Goal: Task Accomplishment & Management: Manage account settings

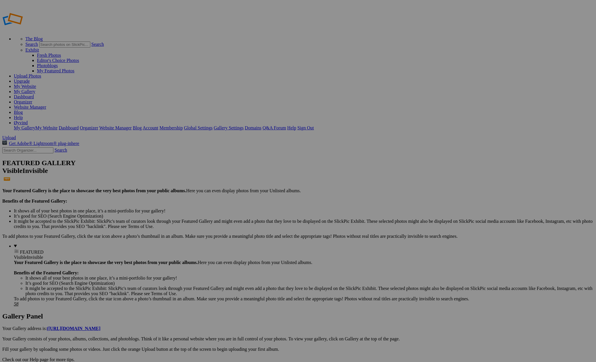
click at [32, 100] on link "Organizer" at bounding box center [23, 102] width 18 height 5
click at [46, 105] on link "Website Manager" at bounding box center [30, 107] width 32 height 5
drag, startPoint x: 11, startPoint y: 160, endPoint x: 17, endPoint y: 138, distance: 23.2
click at [35, 89] on link "My Gallery" at bounding box center [24, 91] width 21 height 5
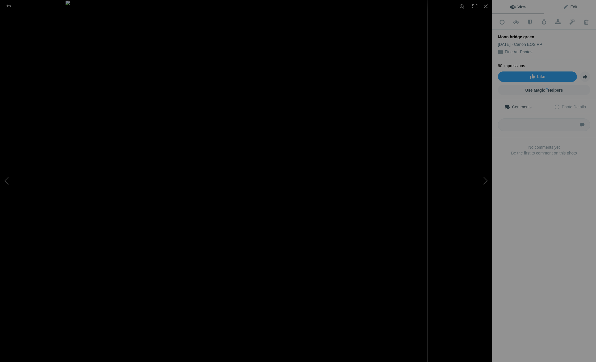
click at [572, 7] on span "Edit" at bounding box center [569, 7] width 14 height 5
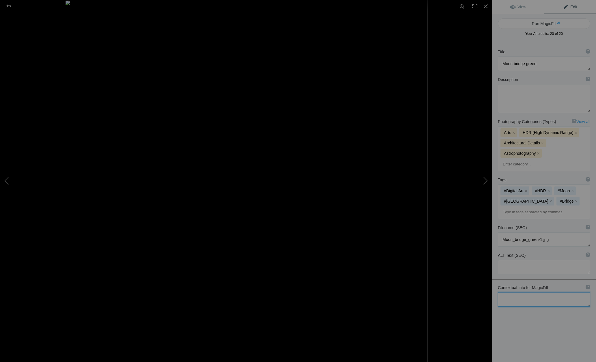
click at [519, 292] on textarea at bounding box center [544, 299] width 92 height 14
type textarea "Minnesund Railroad bridge mixed with a moon photo"
click at [549, 24] on button "Run MagicFill AI" at bounding box center [544, 23] width 92 height 10
type textarea "Stunning Minnesund Railroad Bridge Under a Majestic Moon"
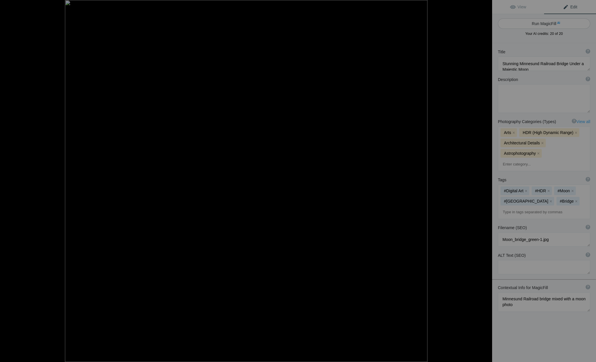
type textarea "This captivating image showcases the Minnesund Railroad Bridge, beautifully fra…"
type textarea "minnnesund-railroad-bridge-moon.jpg"
type textarea "Minnesund Railroad Bridge with a large moon in the background, set against a st…"
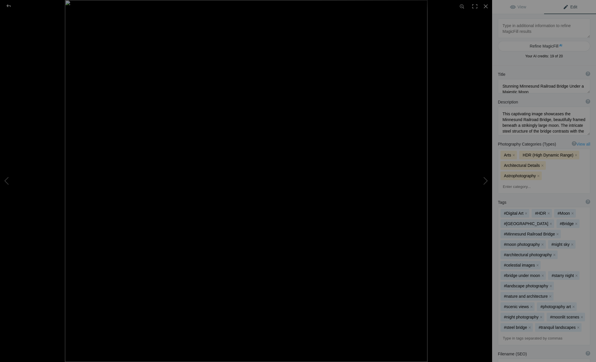
scroll to position [0, 0]
click at [10, 7] on div at bounding box center [8, 6] width 21 height 12
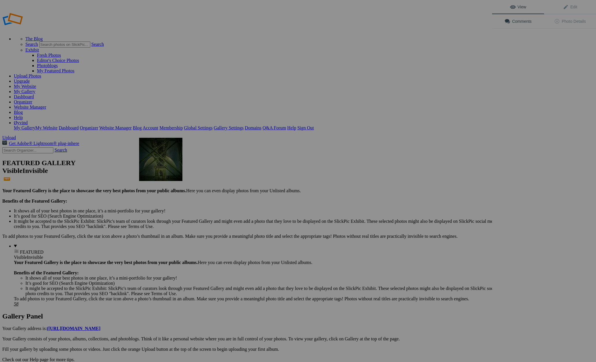
click at [159, 155] on img at bounding box center [160, 159] width 43 height 43
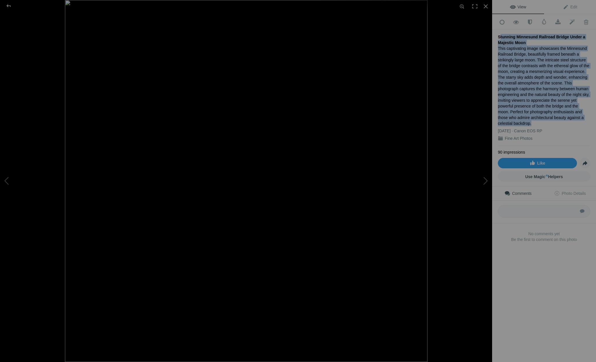
drag, startPoint x: 498, startPoint y: 34, endPoint x: 544, endPoint y: 118, distance: 95.5
click at [544, 118] on div "Stunning Minnesund Railroad Bridge Under a Majestic Moon This captivating image…" at bounding box center [544, 88] width 92 height 116
copy div "Stunning Minnesund Railroad Bridge Under a Majestic Moon This captivating image…"
click at [573, 5] on span "Edit" at bounding box center [569, 7] width 14 height 5
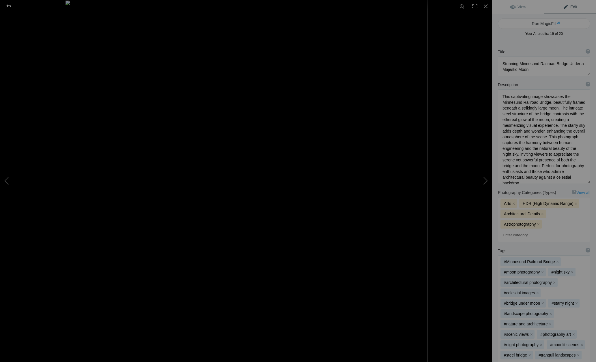
click at [9, 6] on div at bounding box center [8, 6] width 21 height 12
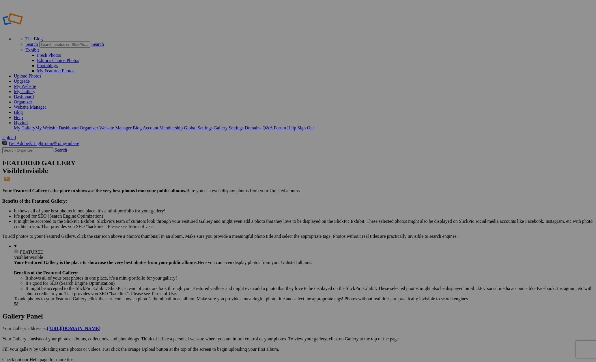
click at [32, 100] on link "Organizer" at bounding box center [23, 102] width 18 height 5
drag, startPoint x: 508, startPoint y: 93, endPoint x: 134, endPoint y: 71, distance: 374.7
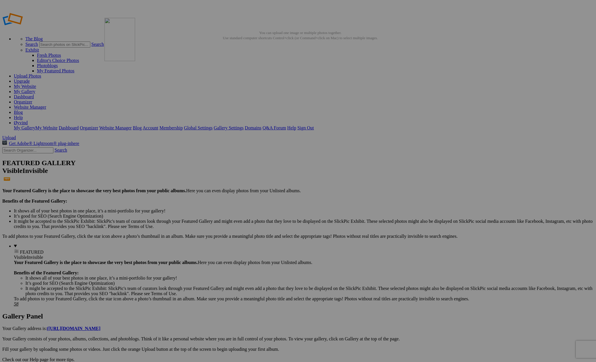
drag, startPoint x: 305, startPoint y: 87, endPoint x: 187, endPoint y: 59, distance: 120.5
drag, startPoint x: 513, startPoint y: 89, endPoint x: 394, endPoint y: 70, distance: 120.1
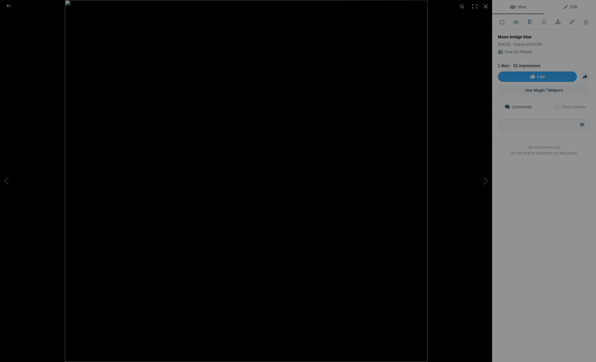
click at [572, 7] on span "Edit" at bounding box center [569, 7] width 14 height 5
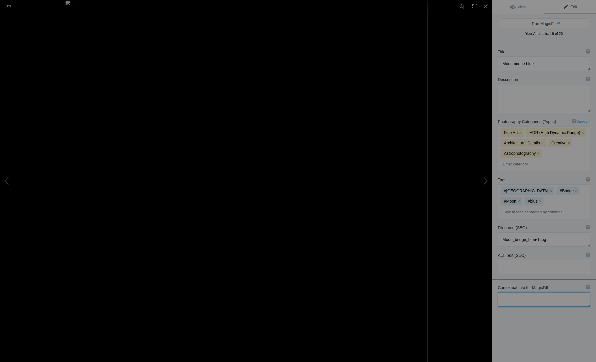
click at [509, 292] on textarea at bounding box center [544, 299] width 92 height 14
type textarea "Moon seen thru the bridge construction at Minnesund railroad bridge"
click at [534, 22] on button "Run MagicFill AI" at bounding box center [544, 23] width 92 height 10
type textarea "Majestic Moon Framed by Minnesund Railroad Bridge"
type textarea "This stunning image captures the enchanting view of the moon peeking through th…"
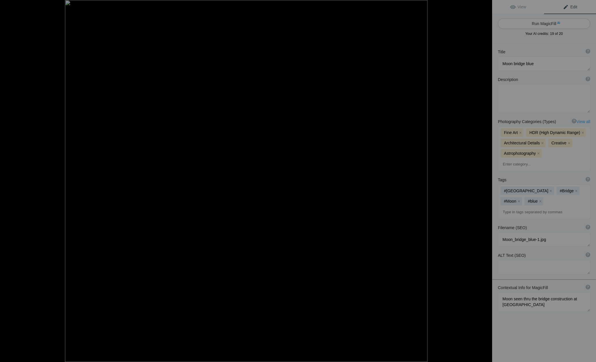
type textarea "minnnesund-railroad-bridge-moon.jpg"
type textarea "View of the moon framed by the arch of the Minnesund railroad bridge, showcasin…"
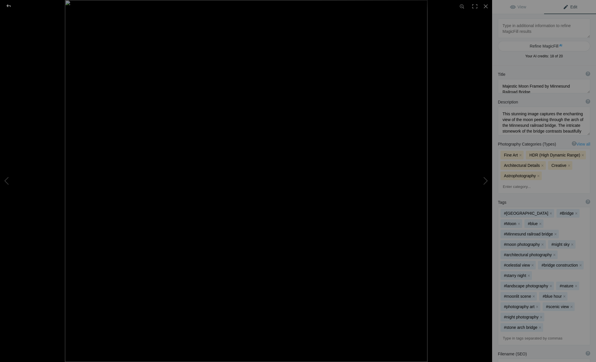
click at [11, 7] on div at bounding box center [8, 6] width 21 height 12
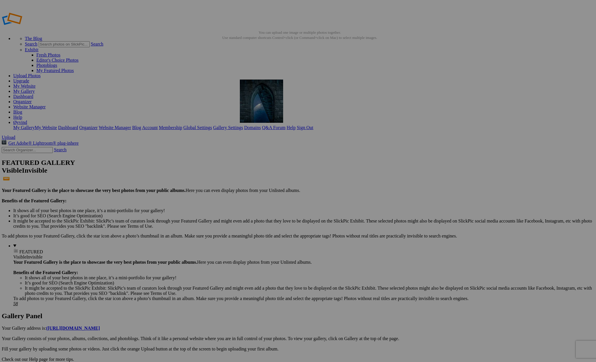
scroll to position [0, 1]
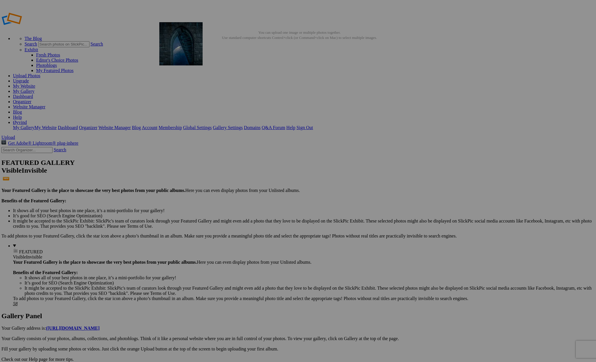
drag, startPoint x: 116, startPoint y: 157, endPoint x: 242, endPoint y: 64, distance: 157.1
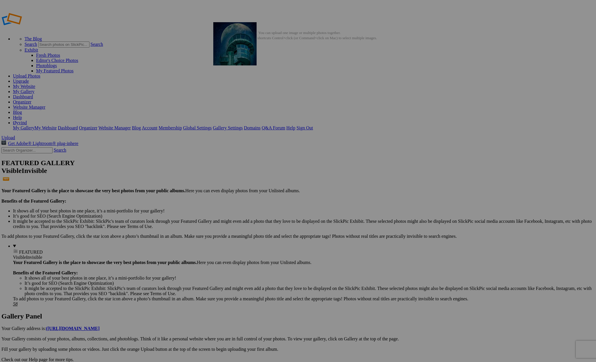
drag, startPoint x: 469, startPoint y: 83, endPoint x: 296, endPoint y: 64, distance: 174.4
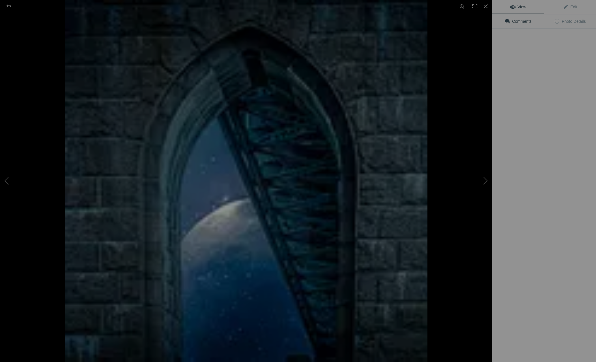
click at [263, 85] on img at bounding box center [246, 181] width 362 height 362
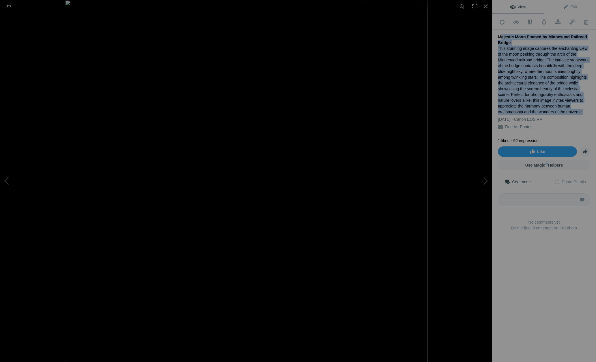
drag, startPoint x: 498, startPoint y: 35, endPoint x: 583, endPoint y: 104, distance: 109.6
click at [583, 104] on div "Majestic Moon Framed by Minnesund Railroad Bridge This stunning image captures …" at bounding box center [544, 82] width 92 height 105
copy div "Majestic Moon Framed by Minnesund Railroad Bridge This stunning image captures …"
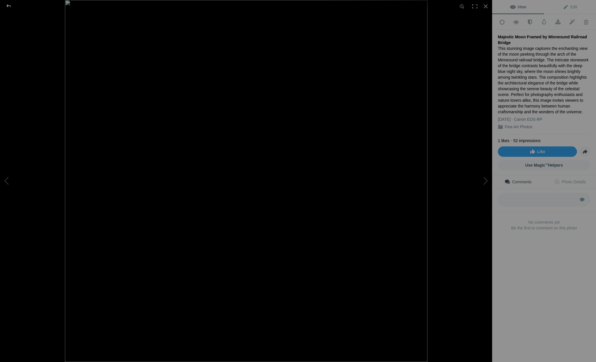
click at [8, 5] on div at bounding box center [8, 6] width 21 height 12
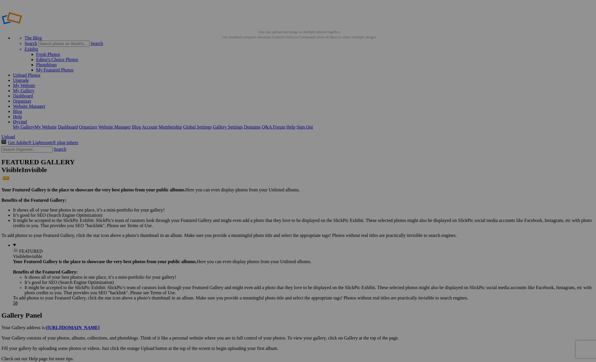
scroll to position [0, 0]
click at [36, 84] on link "My Website" at bounding box center [25, 86] width 22 height 5
click at [35, 89] on link "My Gallery" at bounding box center [24, 91] width 21 height 5
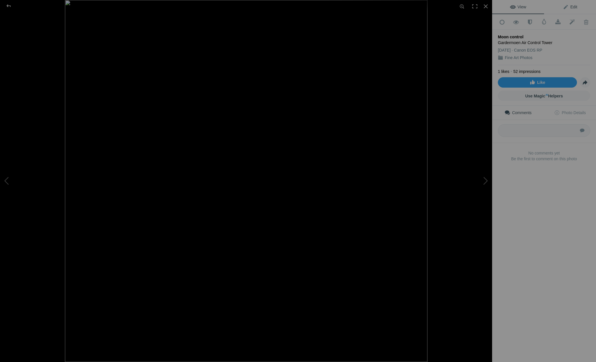
click at [566, 7] on span "Edit" at bounding box center [569, 7] width 14 height 5
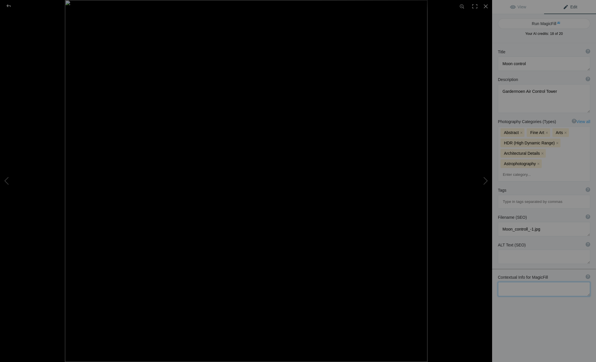
click at [548, 282] on textarea at bounding box center [544, 289] width 92 height 14
type textarea "Controlltower [GEOGRAPHIC_DATA] and moon combine two photos"
click at [582, 249] on div "Title ? Photo title is one of the highest used Search Engine ranking criteria a…" at bounding box center [544, 224] width 104 height 362
click at [575, 6] on span "Edit" at bounding box center [569, 7] width 14 height 5
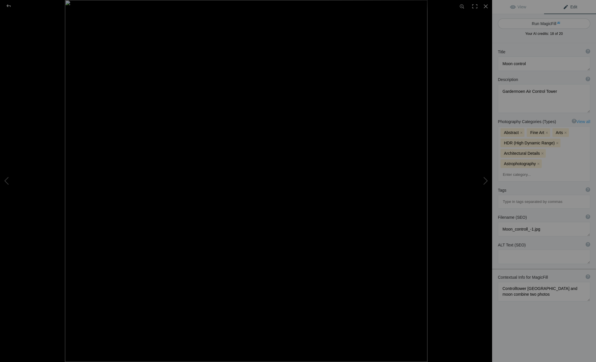
click at [548, 24] on button "Run MagicFill AI" at bounding box center [544, 23] width 92 height 10
type textarea "[GEOGRAPHIC_DATA] Control Tower with Moon Overlay"
type textarea "This striking image features the Gardermoen Air Control Tower at [GEOGRAPHIC_DA…"
type textarea "[GEOGRAPHIC_DATA]-airport-control-tower-moon.jpg"
type textarea "Oslo Airport control tower with a large moon in the background, set against a s…"
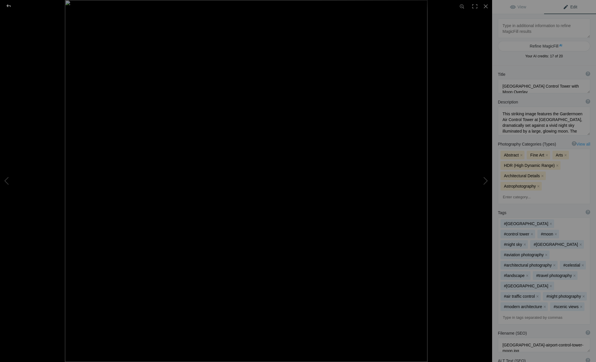
click at [9, 5] on div at bounding box center [8, 6] width 21 height 12
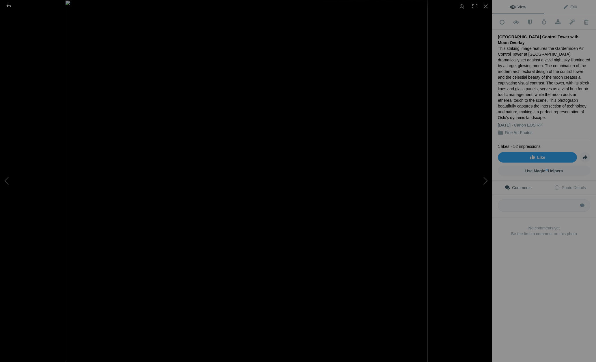
click at [7, 5] on div at bounding box center [8, 6] width 21 height 12
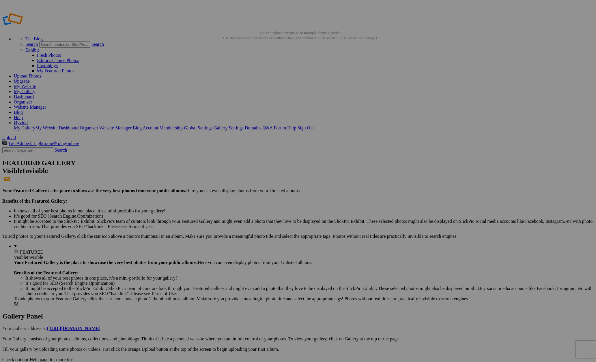
click at [35, 89] on link "My Gallery" at bounding box center [24, 91] width 21 height 5
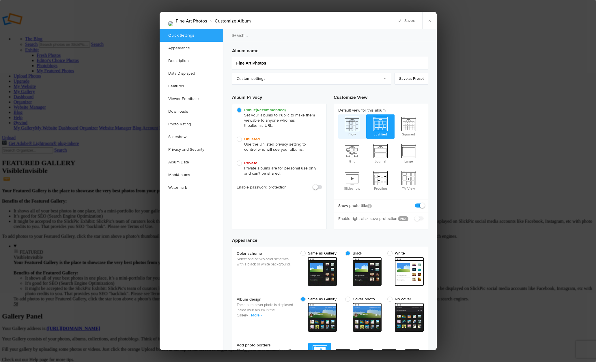
click at [353, 128] on span "Flow" at bounding box center [352, 126] width 28 height 23
click at [338, 115] on input "Flow" at bounding box center [338, 114] width 0 height 0
radio input "true"
radio input "false"
radio input "true"
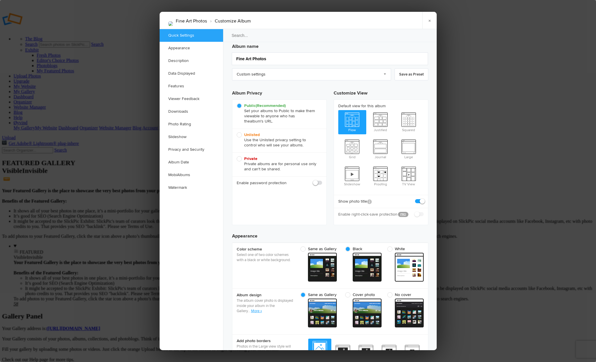
scroll to position [0, 0]
click at [389, 247] on span "White" at bounding box center [403, 249] width 33 height 5
click at [423, 246] on input "White" at bounding box center [423, 246] width 0 height 0
radio input "true"
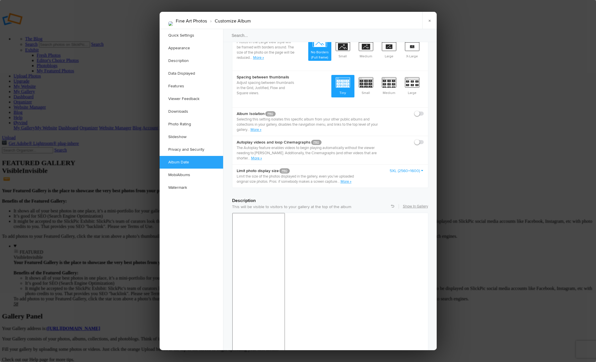
scroll to position [309, 0]
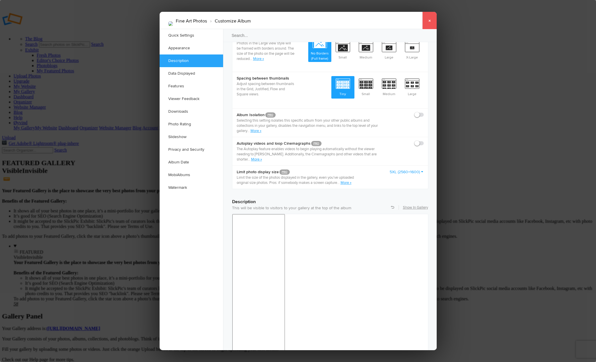
click at [430, 21] on link "×" at bounding box center [429, 20] width 14 height 17
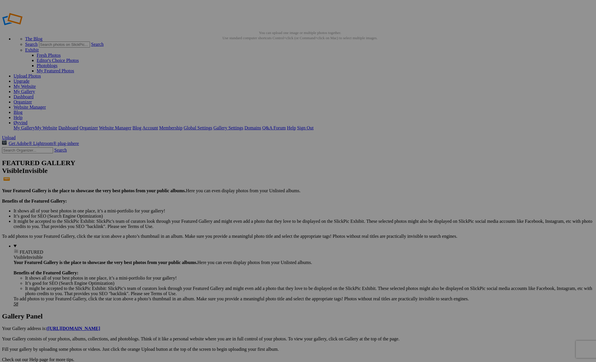
click at [35, 89] on link "My Gallery" at bounding box center [24, 91] width 21 height 5
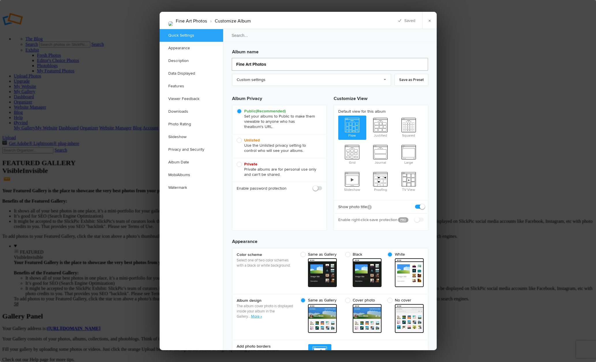
click at [263, 63] on input "Fine Art Photos" at bounding box center [330, 64] width 196 height 13
type input "Fine"
type input "Fine-"
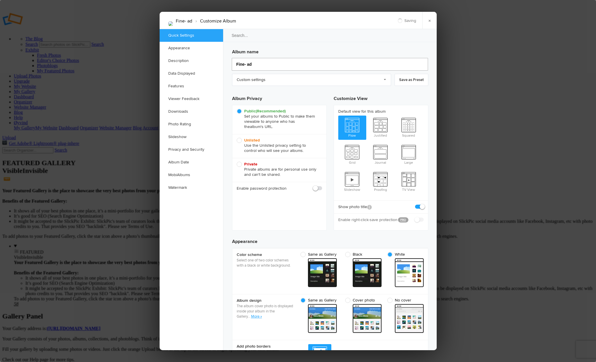
type input "Fine- a"
type input "Fine- and"
type input "Fine- and Digital Art"
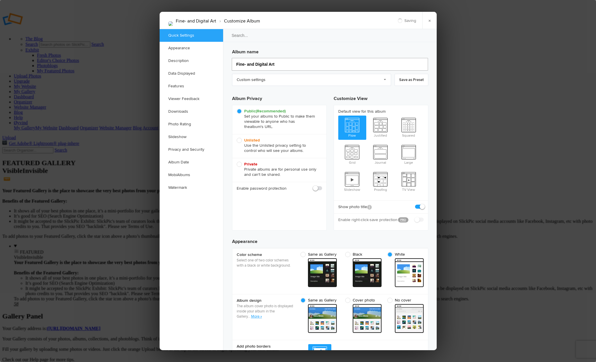
type input "Fine- and Digital Art"
click at [428, 19] on link "×" at bounding box center [429, 20] width 14 height 17
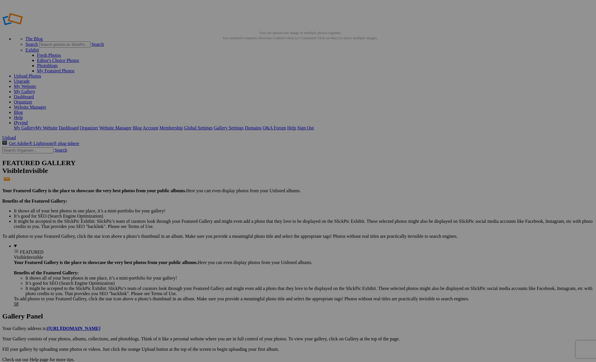
click at [36, 84] on link "My Website" at bounding box center [25, 86] width 22 height 5
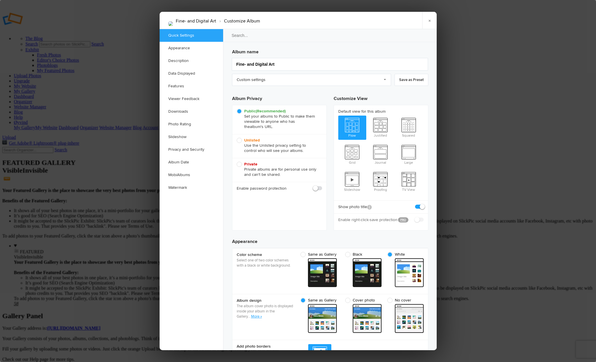
scroll to position [0, 0]
click at [178, 47] on link "Appearance" at bounding box center [190, 48] width 63 height 13
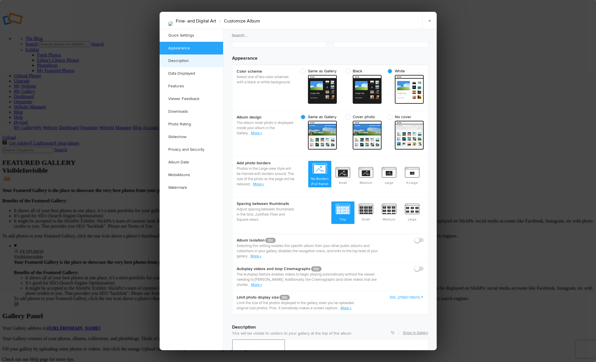
click at [178, 58] on link "Description" at bounding box center [190, 61] width 63 height 13
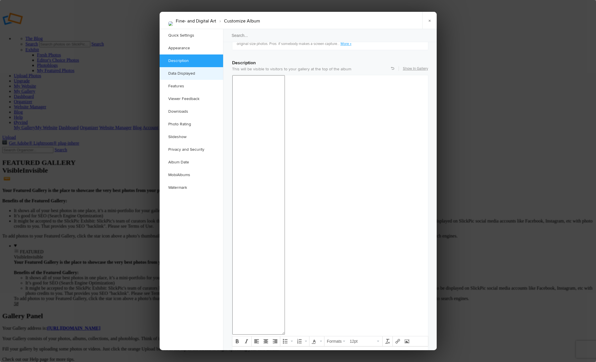
click at [178, 73] on link "Data Displayed" at bounding box center [190, 73] width 63 height 13
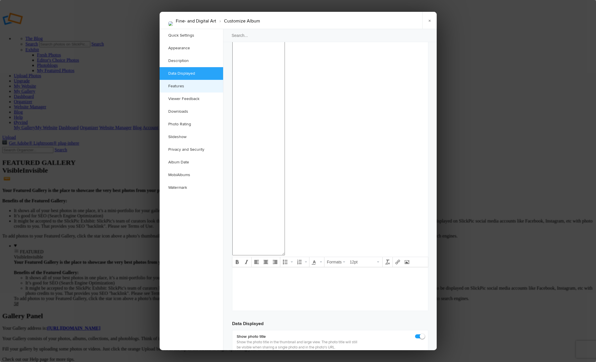
click at [177, 86] on link "Features" at bounding box center [190, 86] width 63 height 13
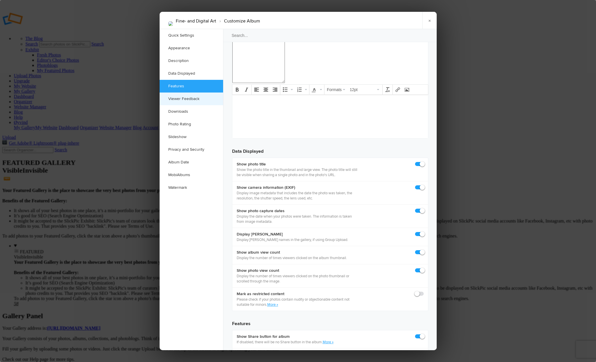
click at [185, 97] on link "Viewer Feedback" at bounding box center [190, 99] width 63 height 13
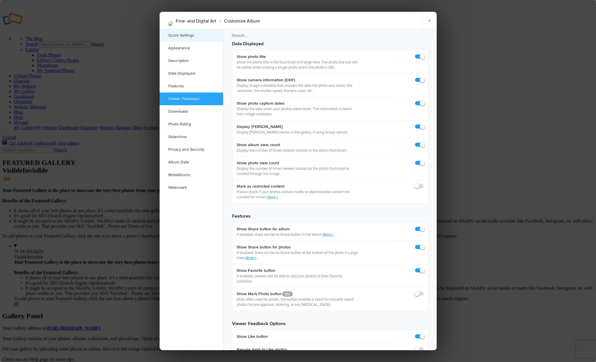
click at [183, 35] on link "Quick Settings" at bounding box center [190, 35] width 63 height 13
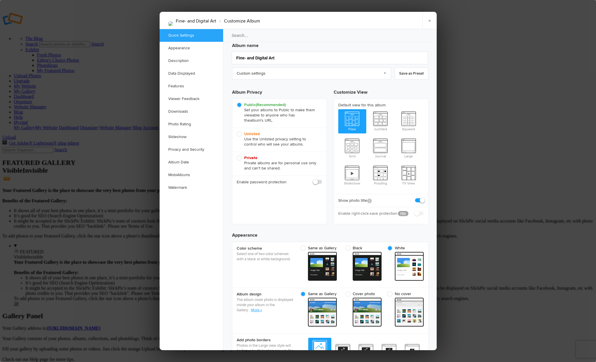
scroll to position [4, 0]
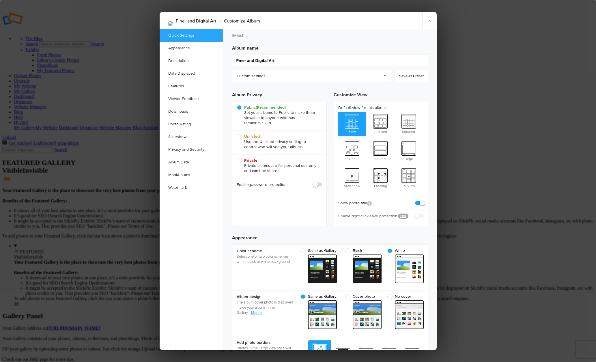
click at [384, 75] on link "Custom settings" at bounding box center [311, 76] width 159 height 12
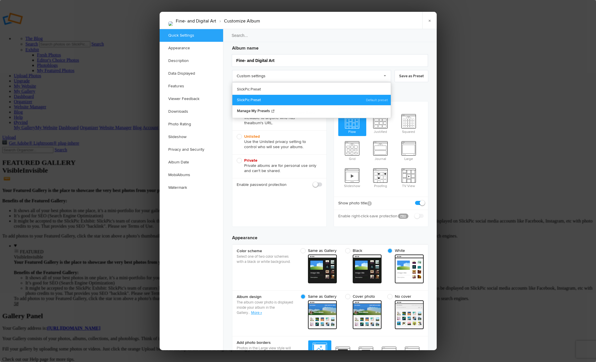
click at [256, 99] on link "SlickPic Preset" at bounding box center [311, 100] width 158 height 11
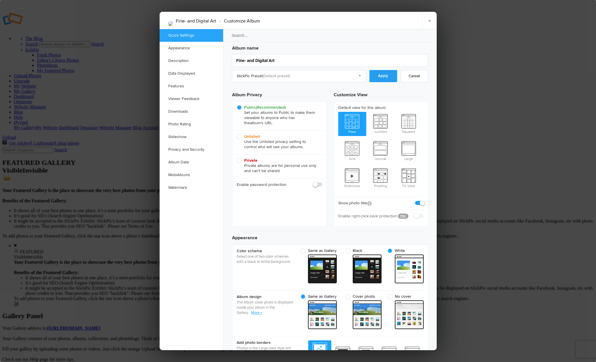
click at [379, 74] on link "Apply" at bounding box center [383, 76] width 28 height 12
radio input "false"
radio input "true"
checkbox input "true"
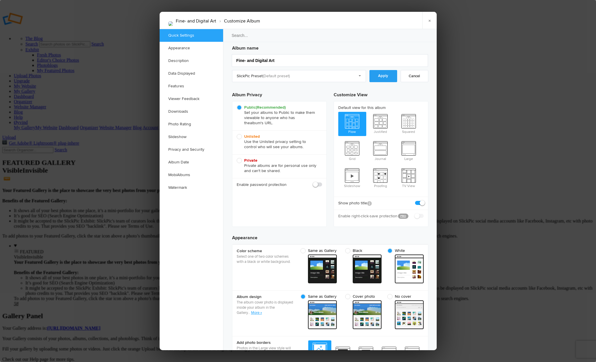
checkbox input "false"
click at [351, 125] on span "Flow" at bounding box center [352, 123] width 28 height 23
click at [338, 112] on input "Flow" at bounding box center [338, 112] width 0 height 0
radio input "true"
radio input "false"
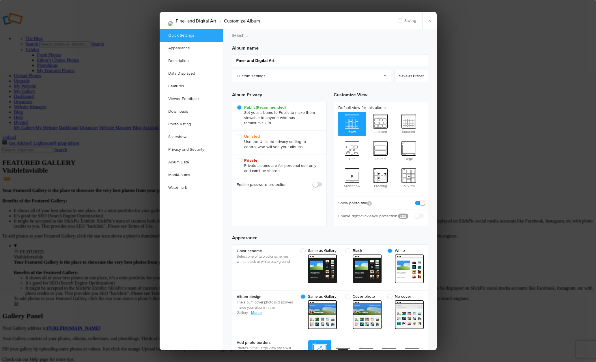
radio input "true"
click at [404, 74] on link "Save as Preset" at bounding box center [411, 76] width 34 height 12
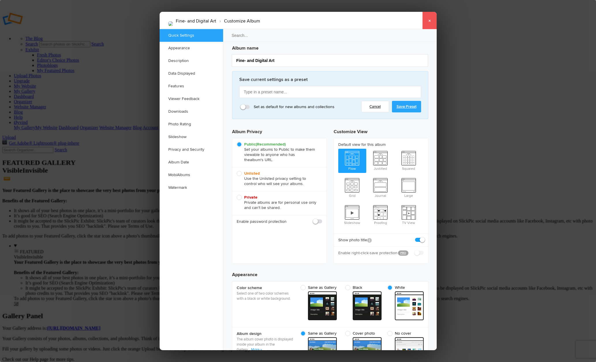
click at [425, 18] on link "×" at bounding box center [429, 20] width 14 height 17
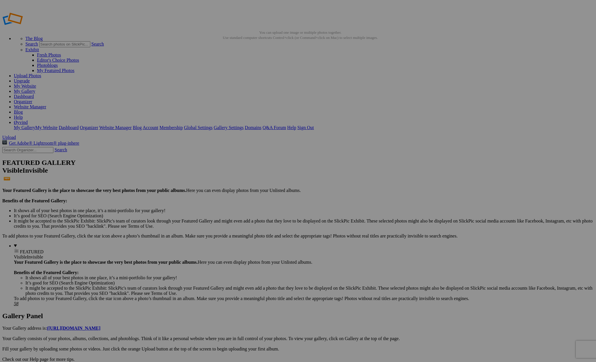
click at [36, 84] on link "My Website" at bounding box center [25, 86] width 22 height 5
click at [35, 89] on link "My Gallery" at bounding box center [24, 91] width 21 height 5
